Goal: Navigation & Orientation: Find specific page/section

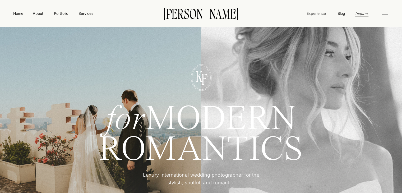
click at [322, 12] on nav "Experience" at bounding box center [316, 14] width 20 height 6
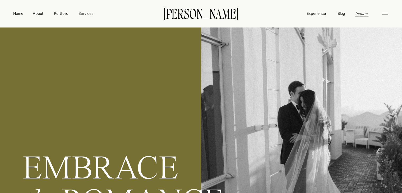
click at [87, 12] on nav "Services" at bounding box center [86, 14] width 16 height 6
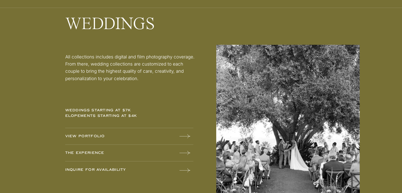
scroll to position [672, 0]
